Goal: Task Accomplishment & Management: Manage account settings

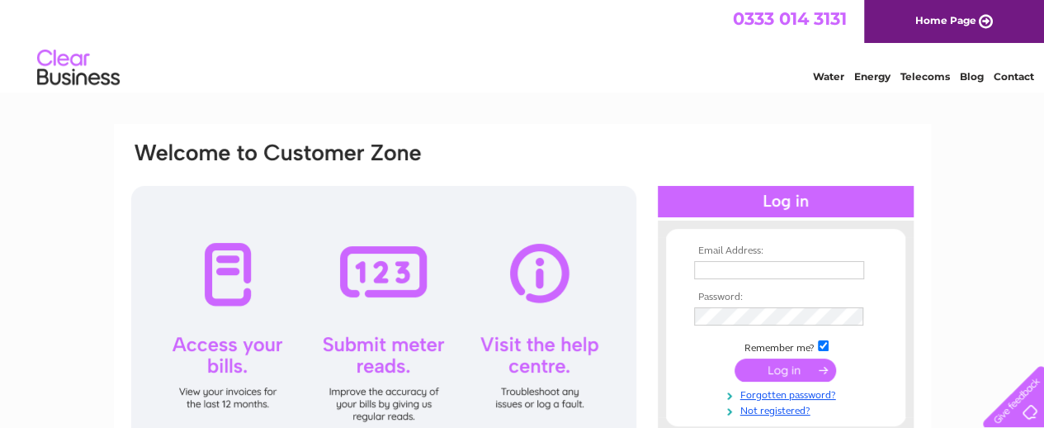
type input "[EMAIL_ADDRESS][DOMAIN_NAME]"
click at [785, 371] on input "submit" at bounding box center [786, 369] width 102 height 23
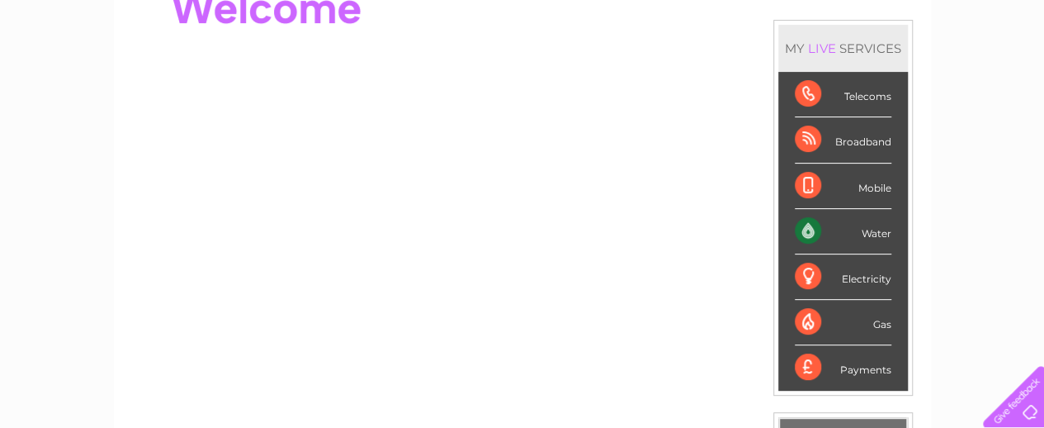
scroll to position [203, 0]
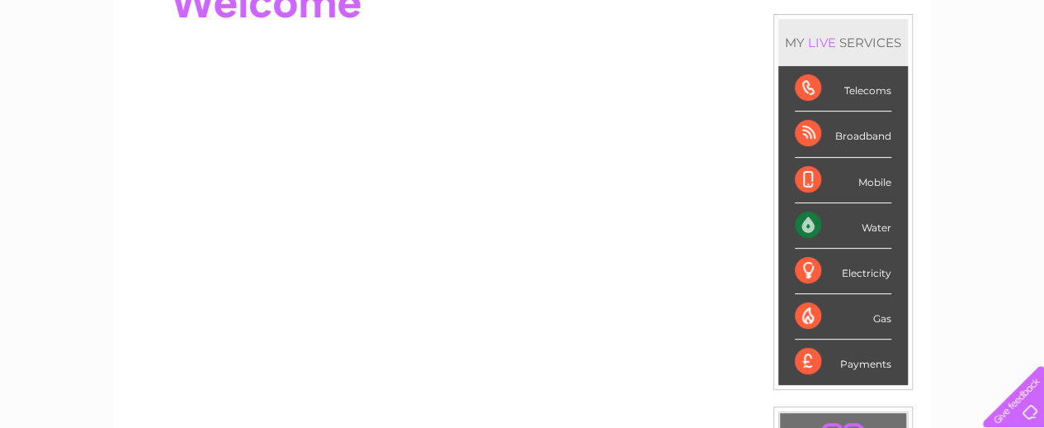
click at [807, 359] on div "Payments" at bounding box center [843, 361] width 97 height 45
click at [802, 222] on div "Water" at bounding box center [843, 225] width 97 height 45
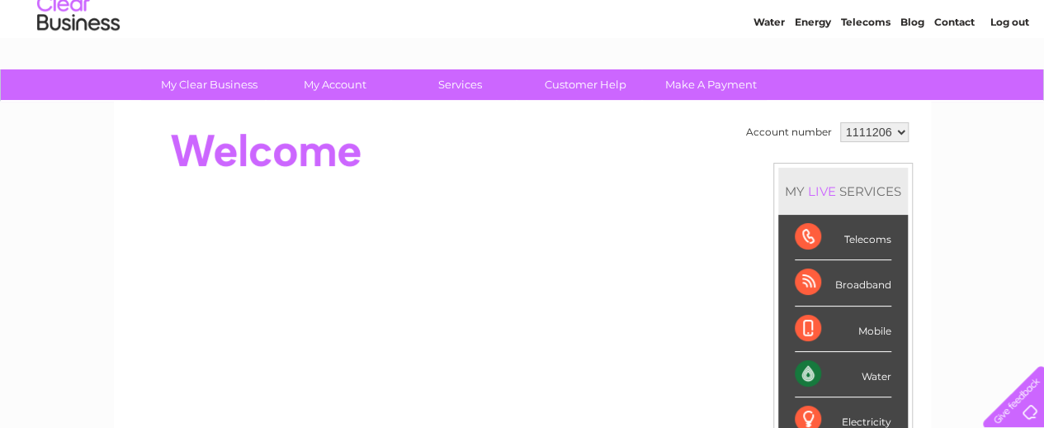
scroll to position [0, 0]
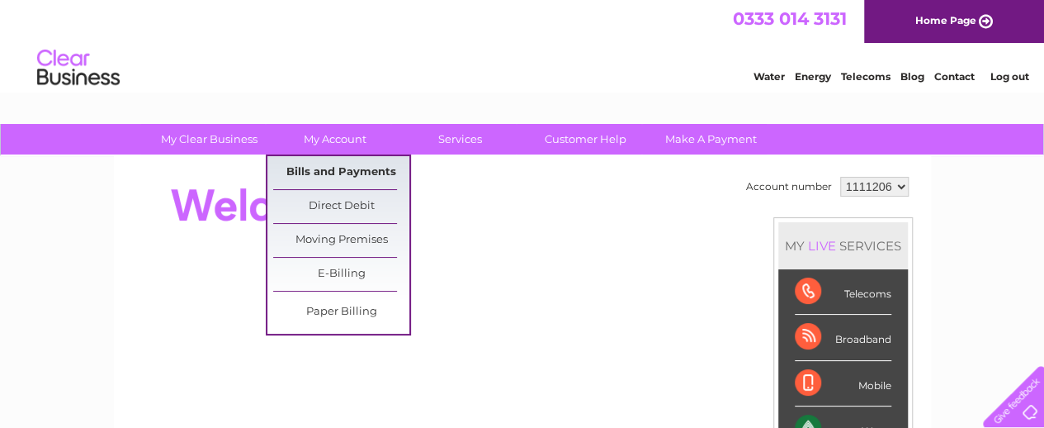
click at [338, 172] on link "Bills and Payments" at bounding box center [341, 172] width 136 height 33
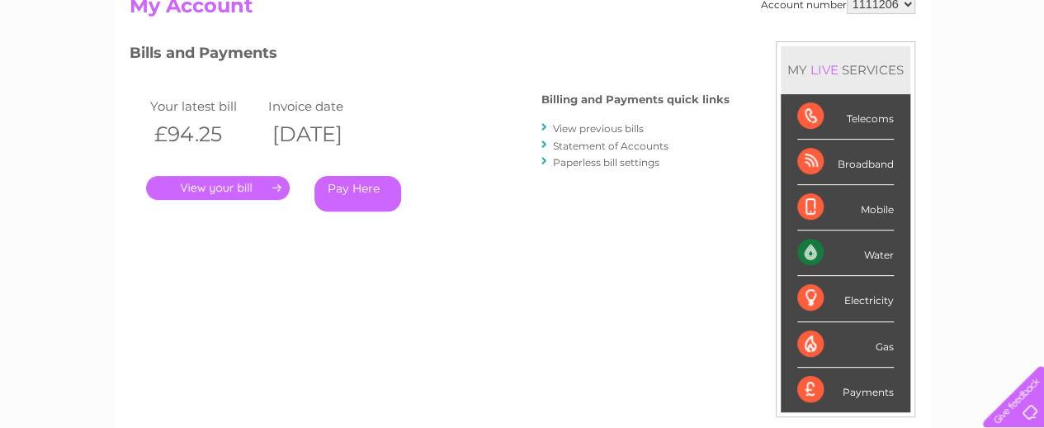
scroll to position [208, 0]
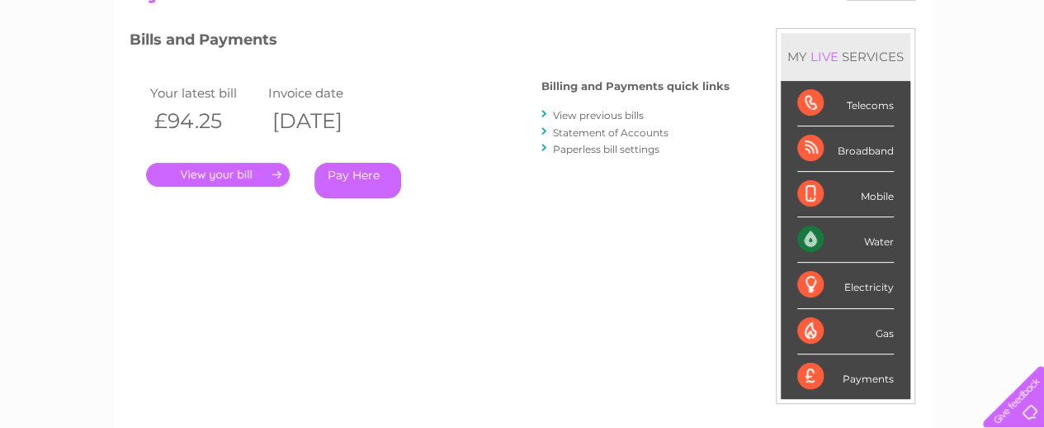
click at [238, 173] on link "." at bounding box center [218, 175] width 144 height 24
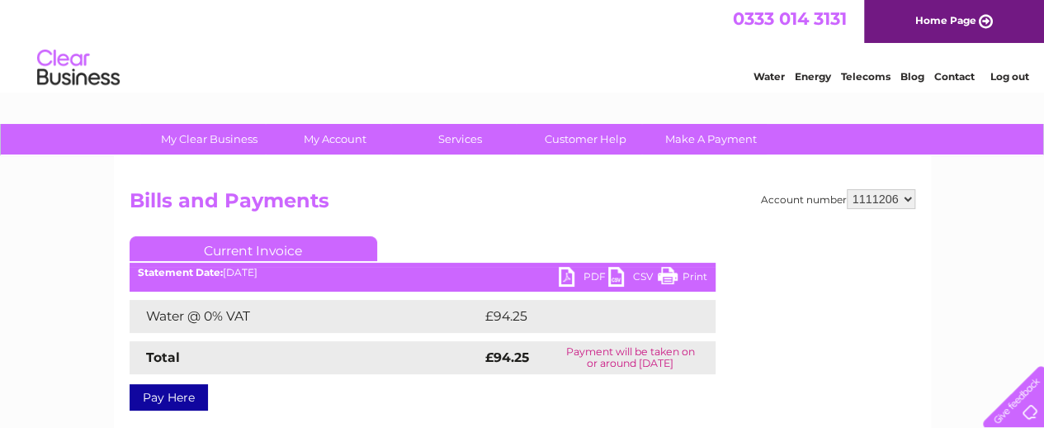
click at [564, 272] on link "PDF" at bounding box center [584, 279] width 50 height 24
click at [670, 273] on link "Print" at bounding box center [683, 279] width 50 height 24
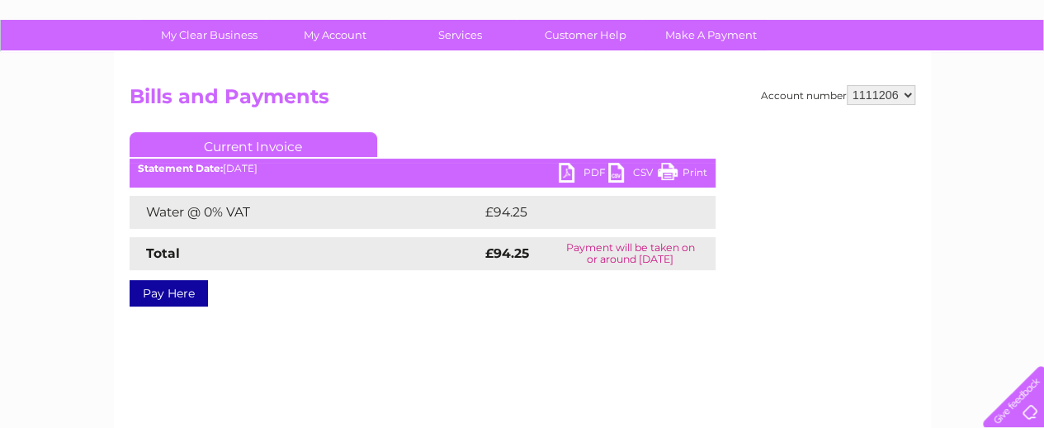
scroll to position [92, 0]
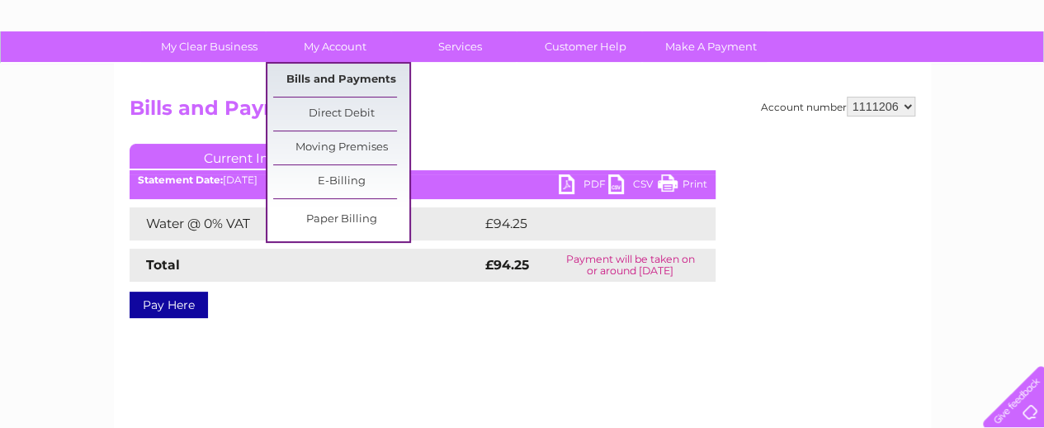
click at [332, 72] on link "Bills and Payments" at bounding box center [341, 80] width 136 height 33
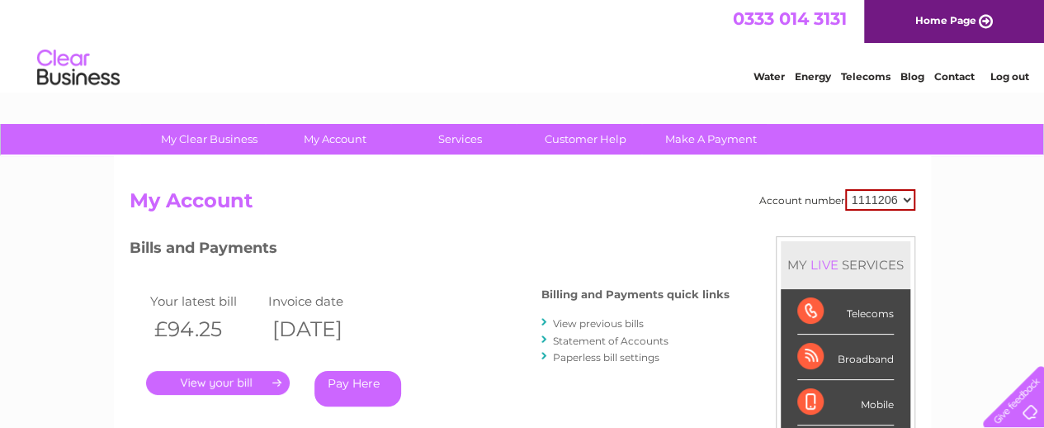
click at [616, 323] on link "View previous bills" at bounding box center [598, 323] width 91 height 12
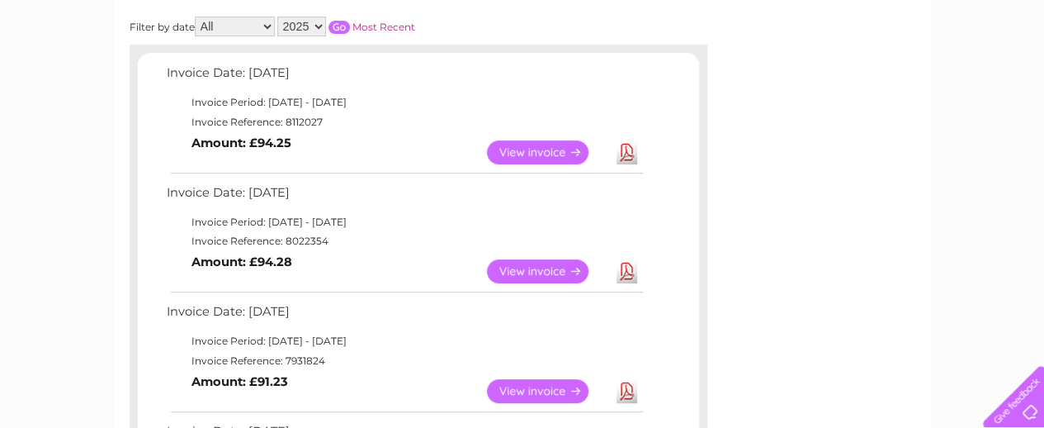
scroll to position [251, 0]
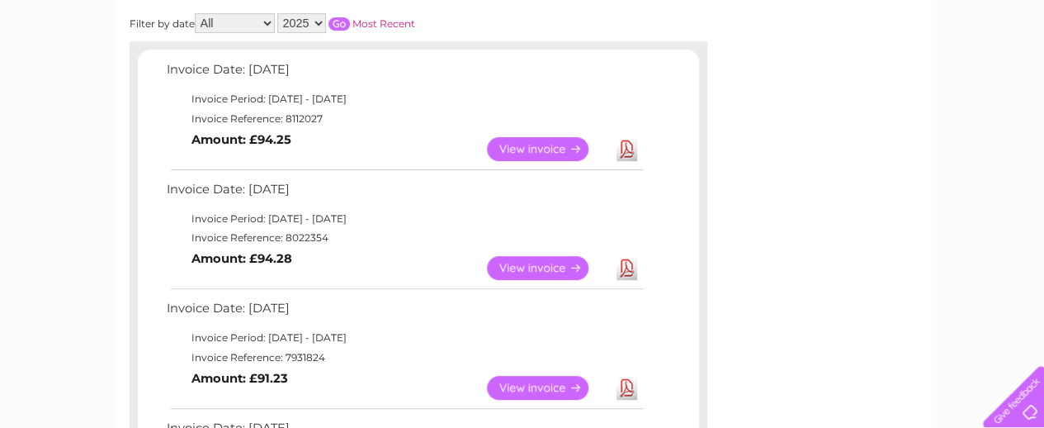
click at [562, 267] on link "View" at bounding box center [547, 268] width 121 height 24
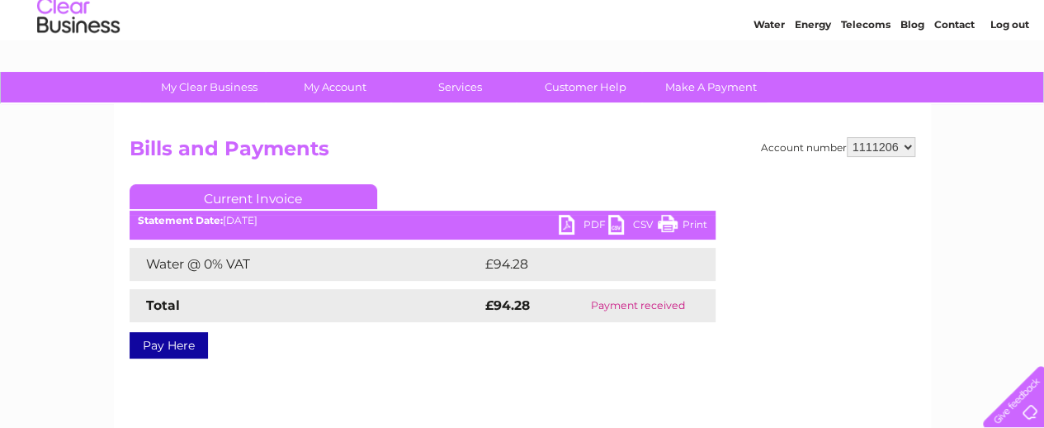
scroll to position [51, 0]
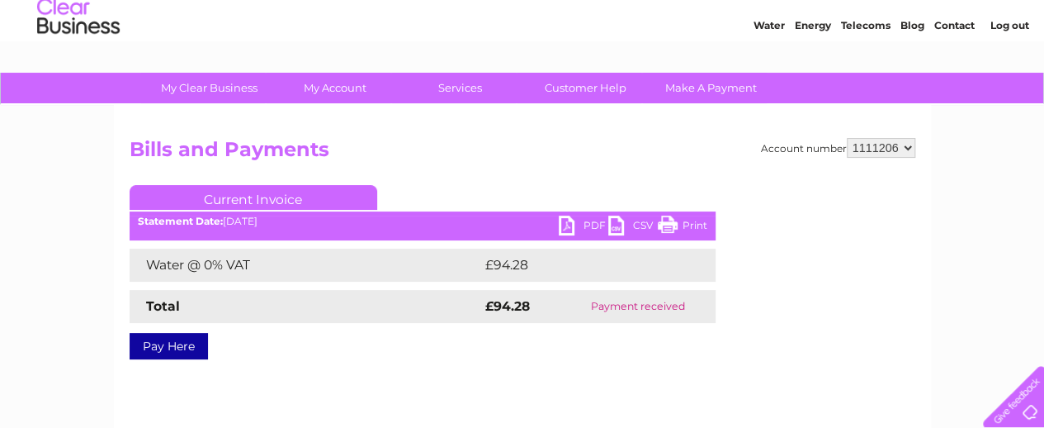
click at [668, 225] on link "Print" at bounding box center [683, 227] width 50 height 24
